Goal: Transaction & Acquisition: Purchase product/service

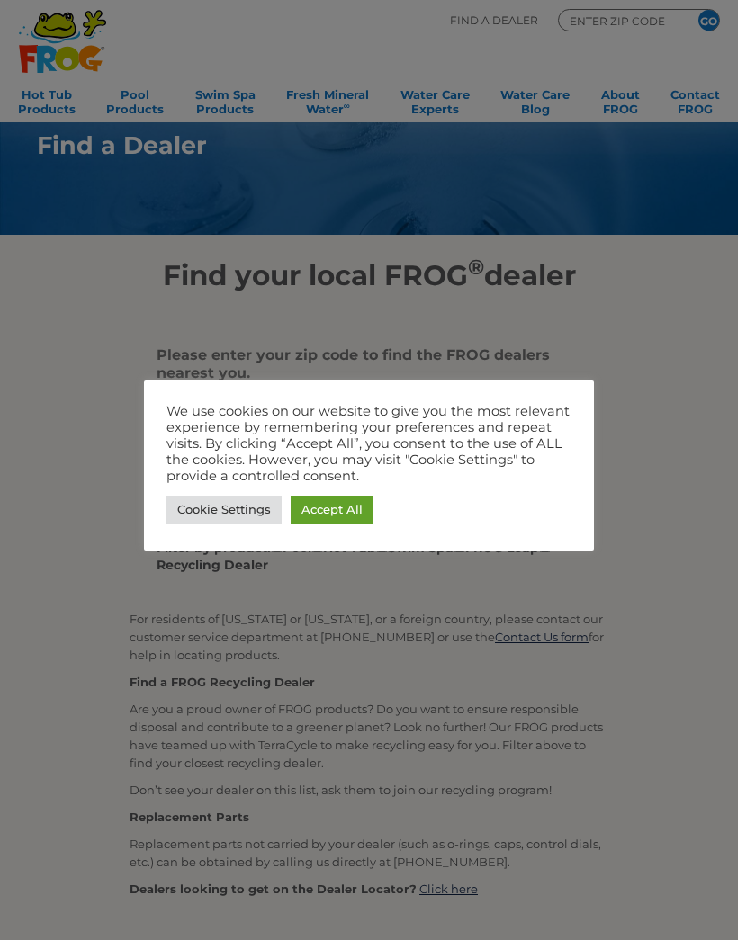
click at [334, 504] on link "Accept All" at bounding box center [332, 510] width 83 height 28
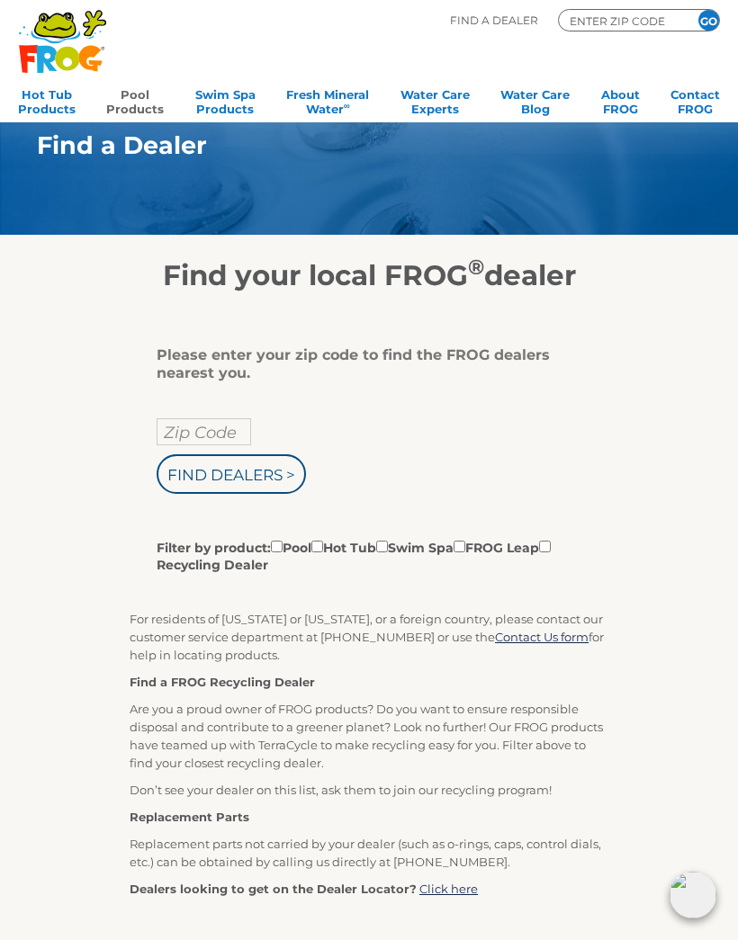
click at [130, 99] on link "Pool Products" at bounding box center [135, 100] width 58 height 36
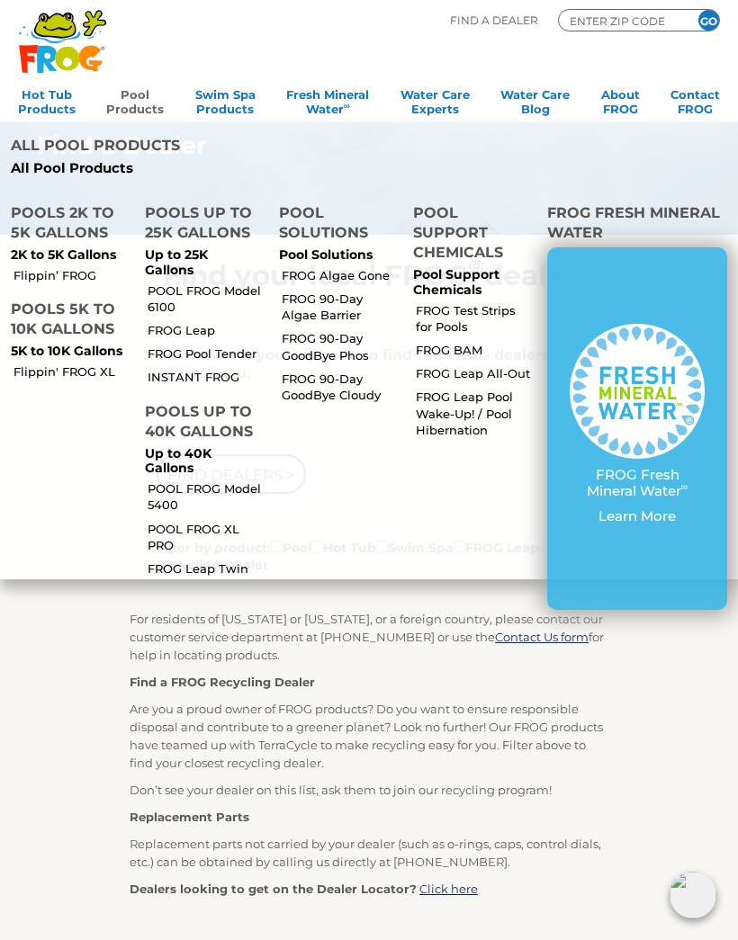
click at [191, 247] on p "Up to 25K Gallons" at bounding box center [201, 262] width 112 height 31
click at [637, 324] on img at bounding box center [637, 391] width 135 height 135
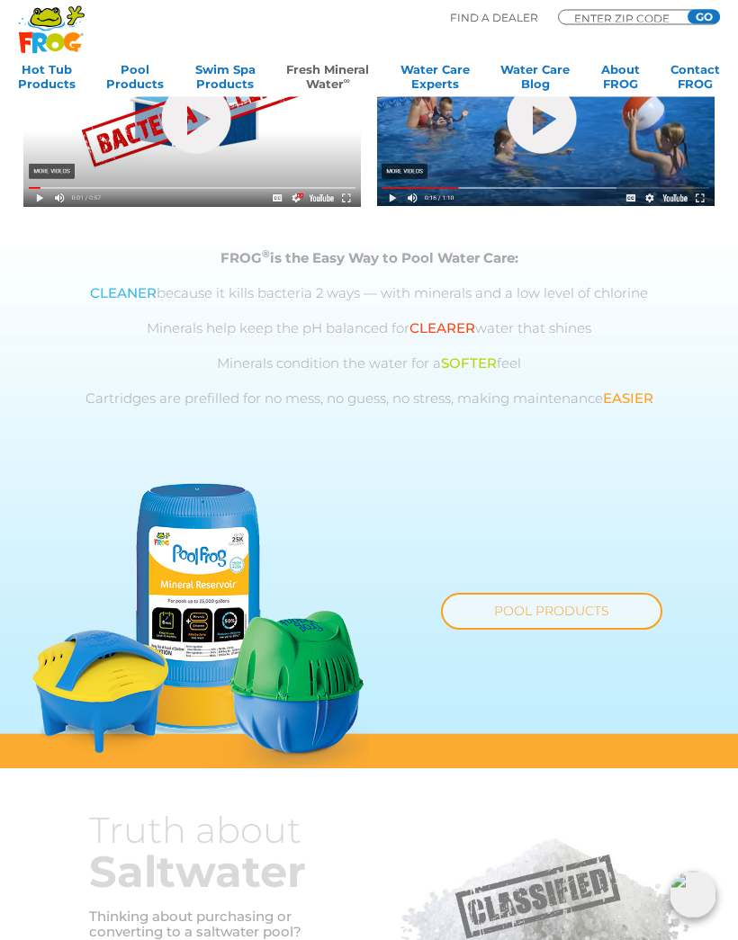
scroll to position [604, 0]
click at [582, 612] on link "POOL PRODUCTS" at bounding box center [551, 611] width 221 height 37
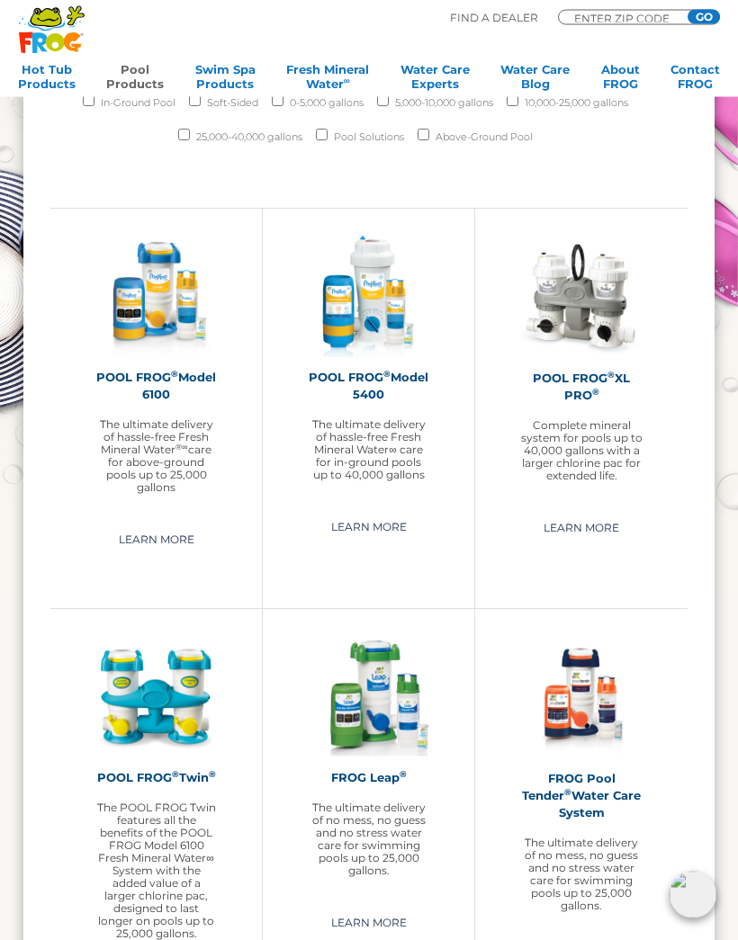
scroll to position [1721, 0]
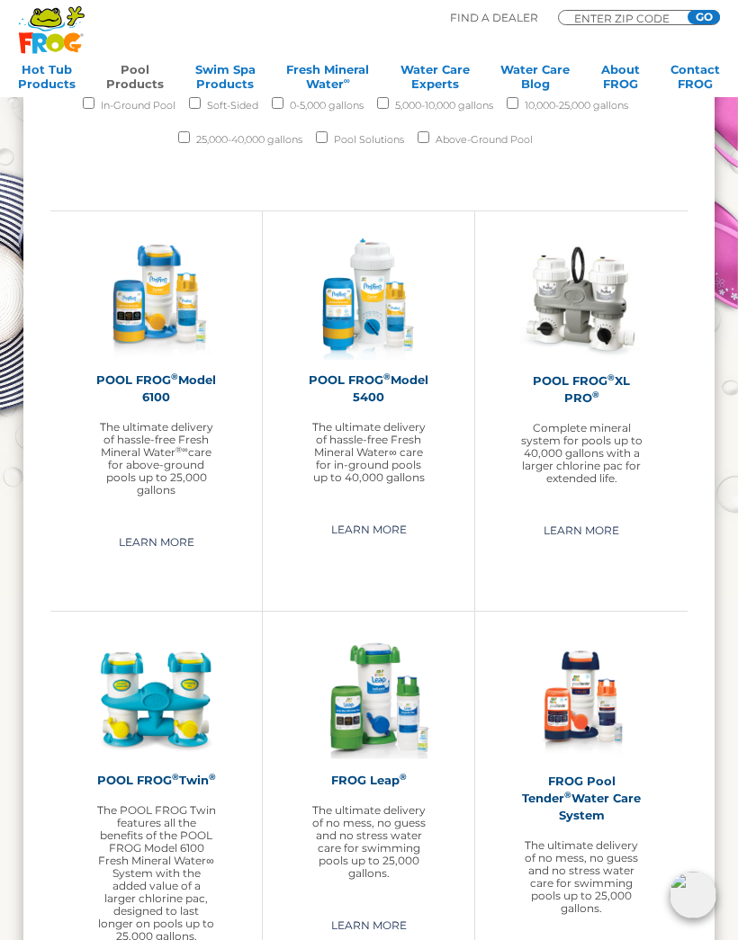
click at [153, 308] on img at bounding box center [155, 298] width 121 height 121
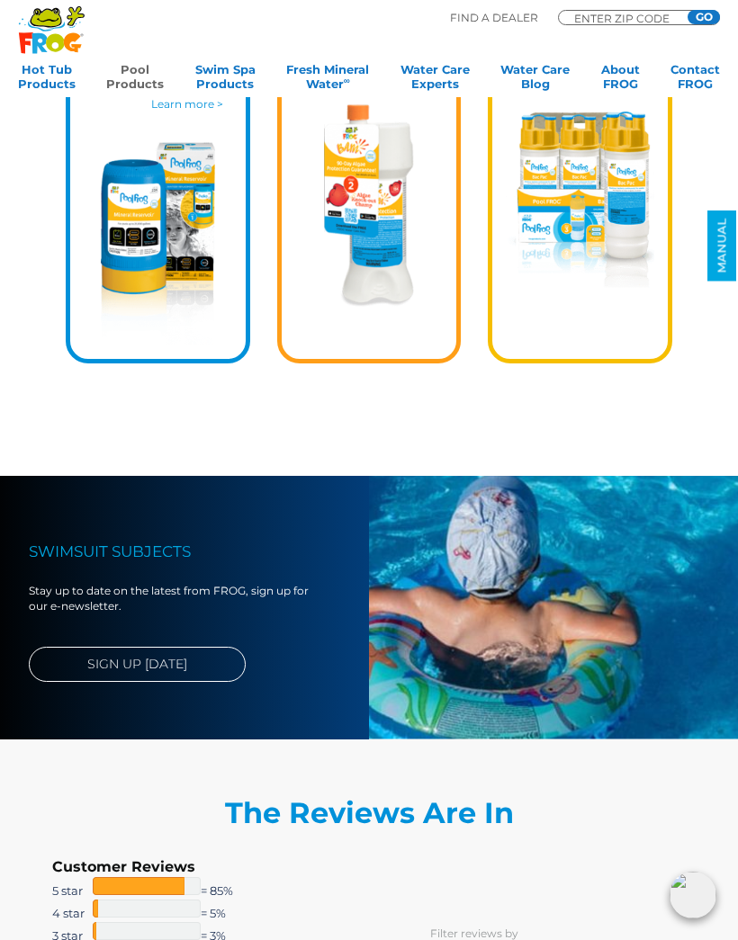
scroll to position [1962, 0]
